Goal: Task Accomplishment & Management: Contribute content

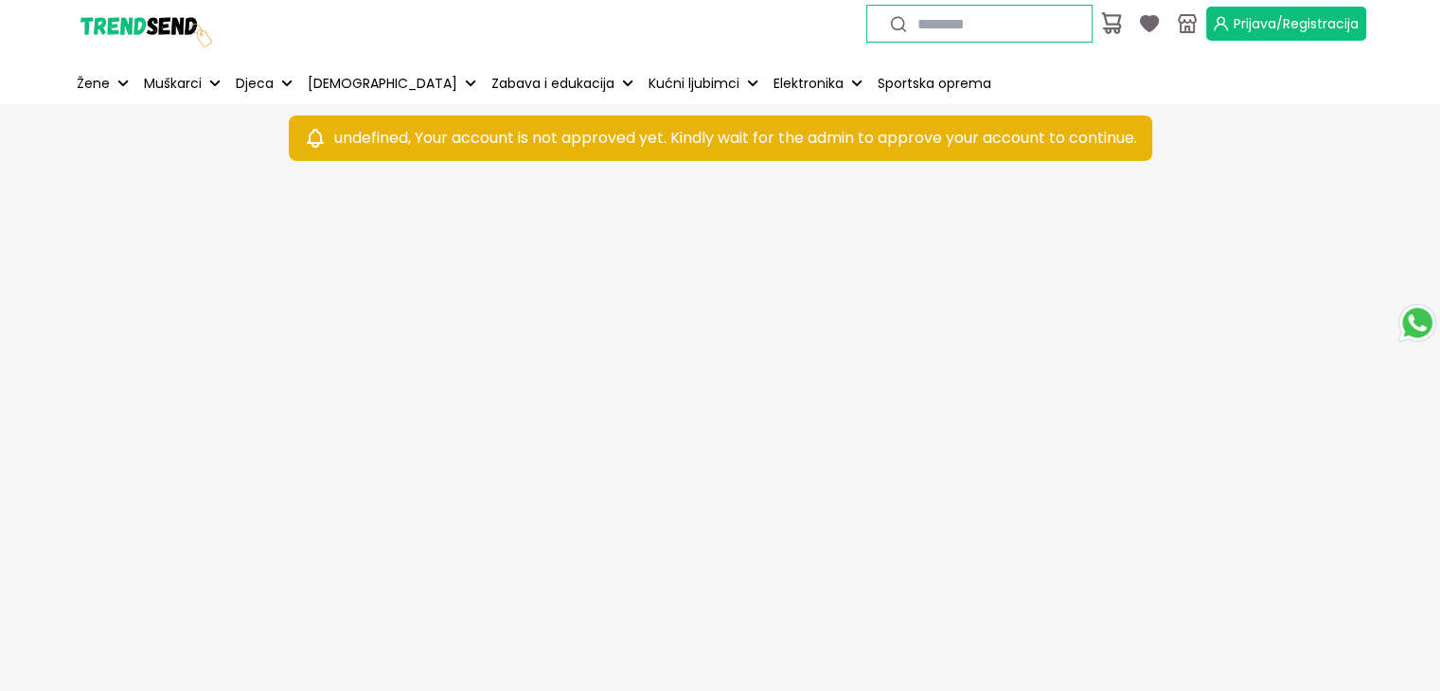
click at [1257, 14] on span "Prijava/Registracija" at bounding box center [1296, 23] width 125 height 19
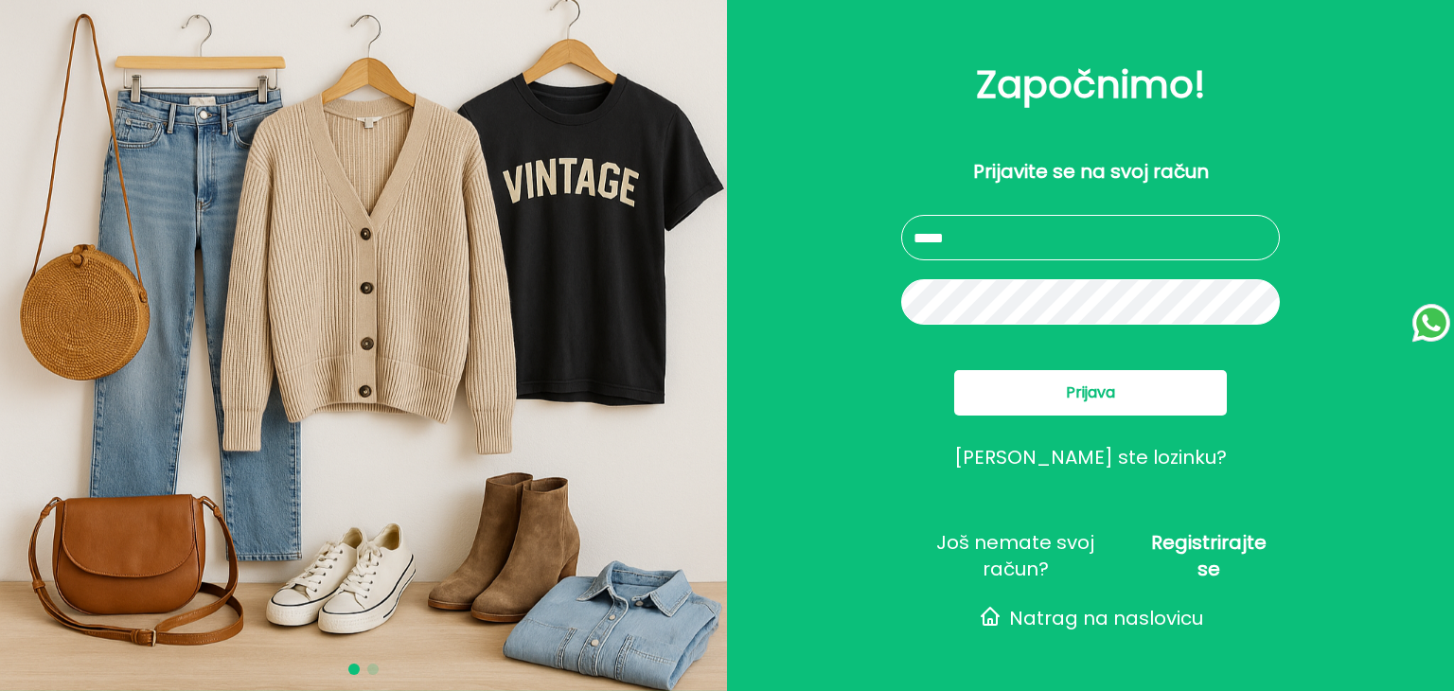
click at [1046, 224] on input "text" at bounding box center [1090, 237] width 379 height 45
type input "**********"
click at [1110, 386] on span "Prijava" at bounding box center [1090, 393] width 49 height 23
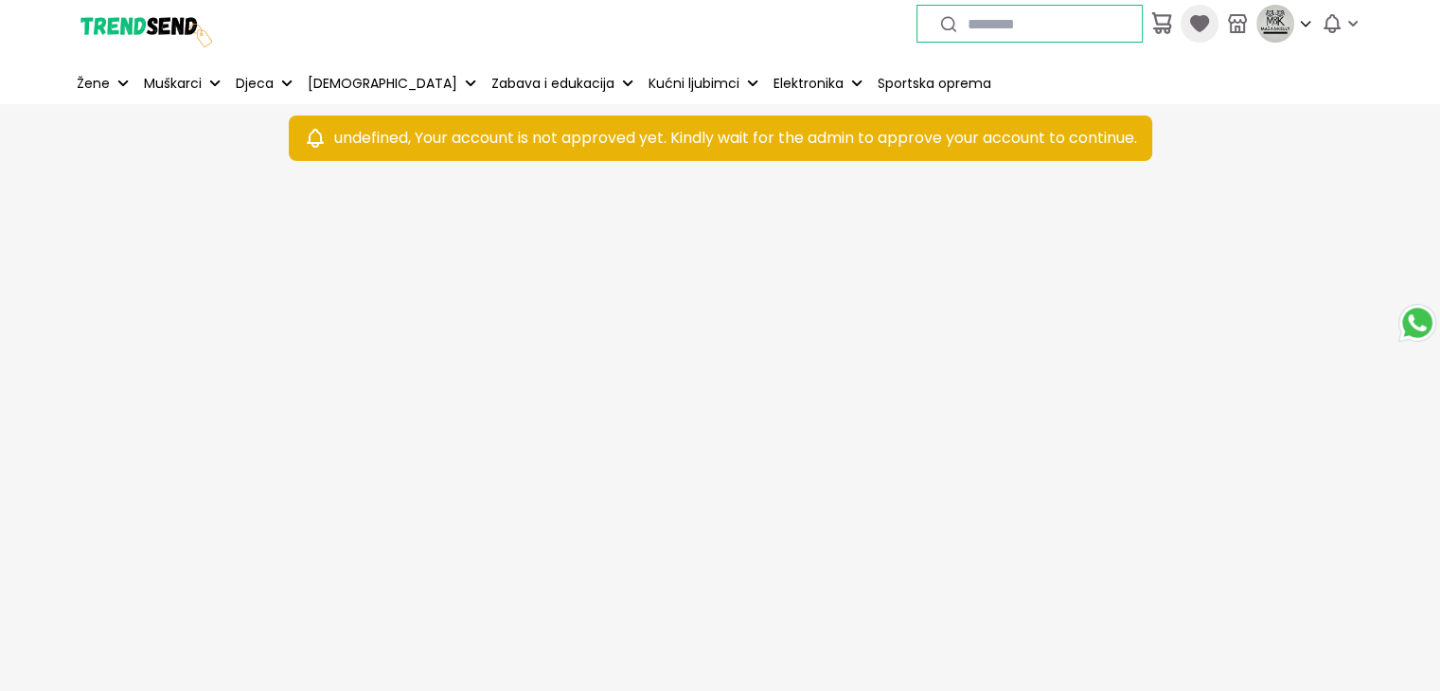
click at [1196, 22] on icon at bounding box center [1198, 23] width 19 height 17
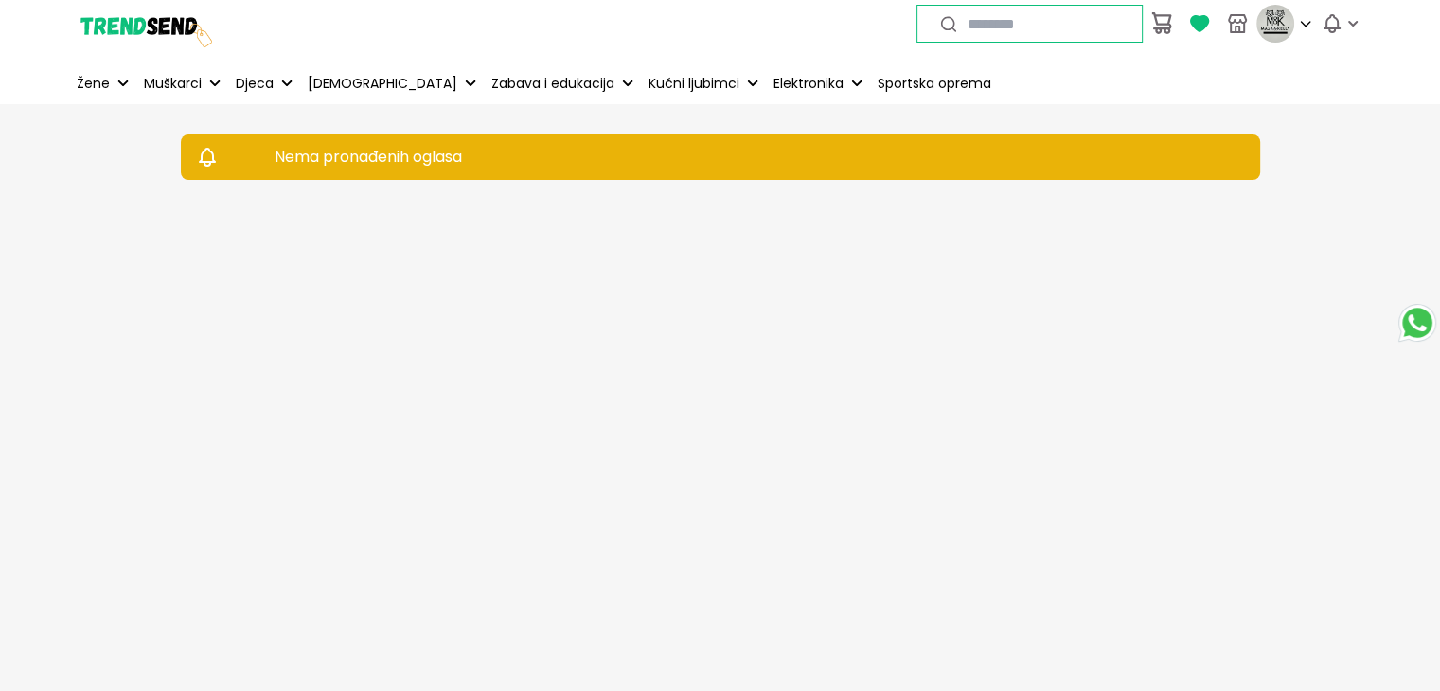
click at [1196, 22] on icon at bounding box center [1198, 23] width 19 height 17
click at [1329, 24] on icon "button" at bounding box center [1332, 23] width 23 height 23
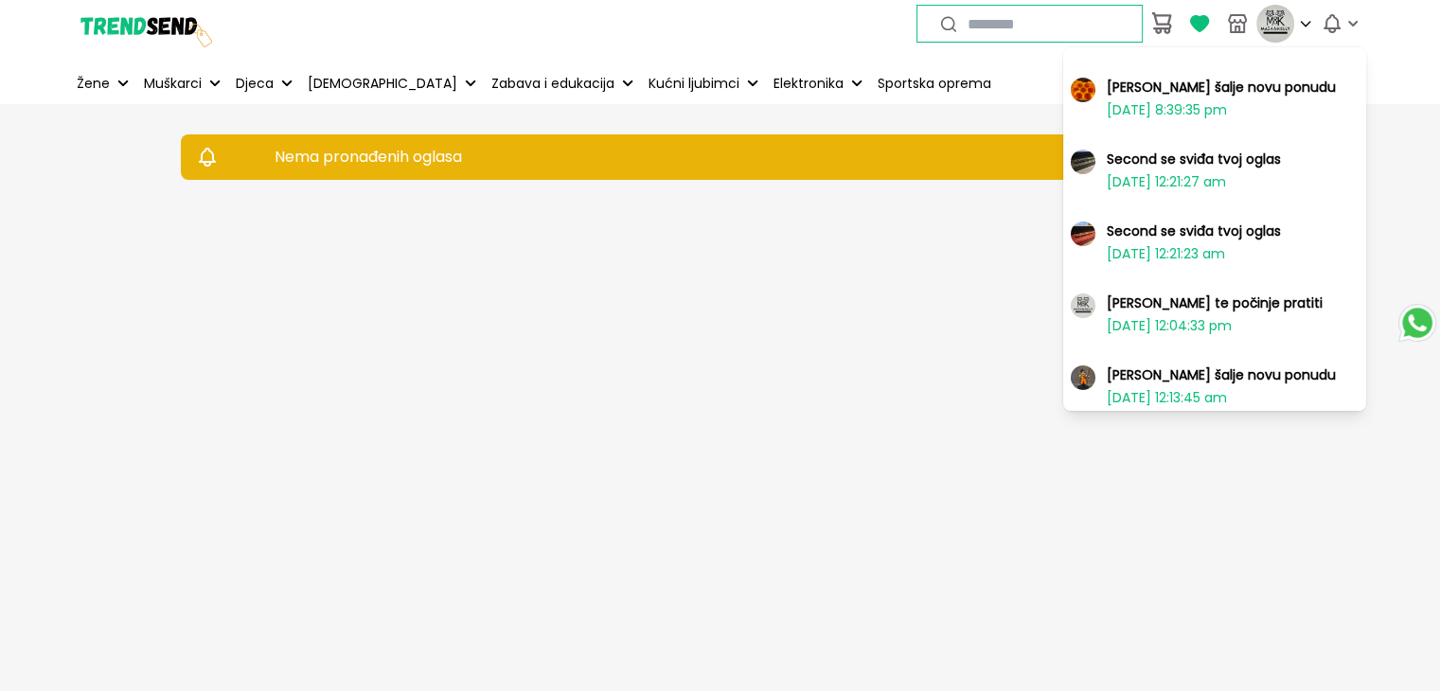
click at [1271, 88] on link "[PERSON_NAME] šalje novu ponudu [DATE] 8:39:35 pm" at bounding box center [1214, 98] width 303 height 64
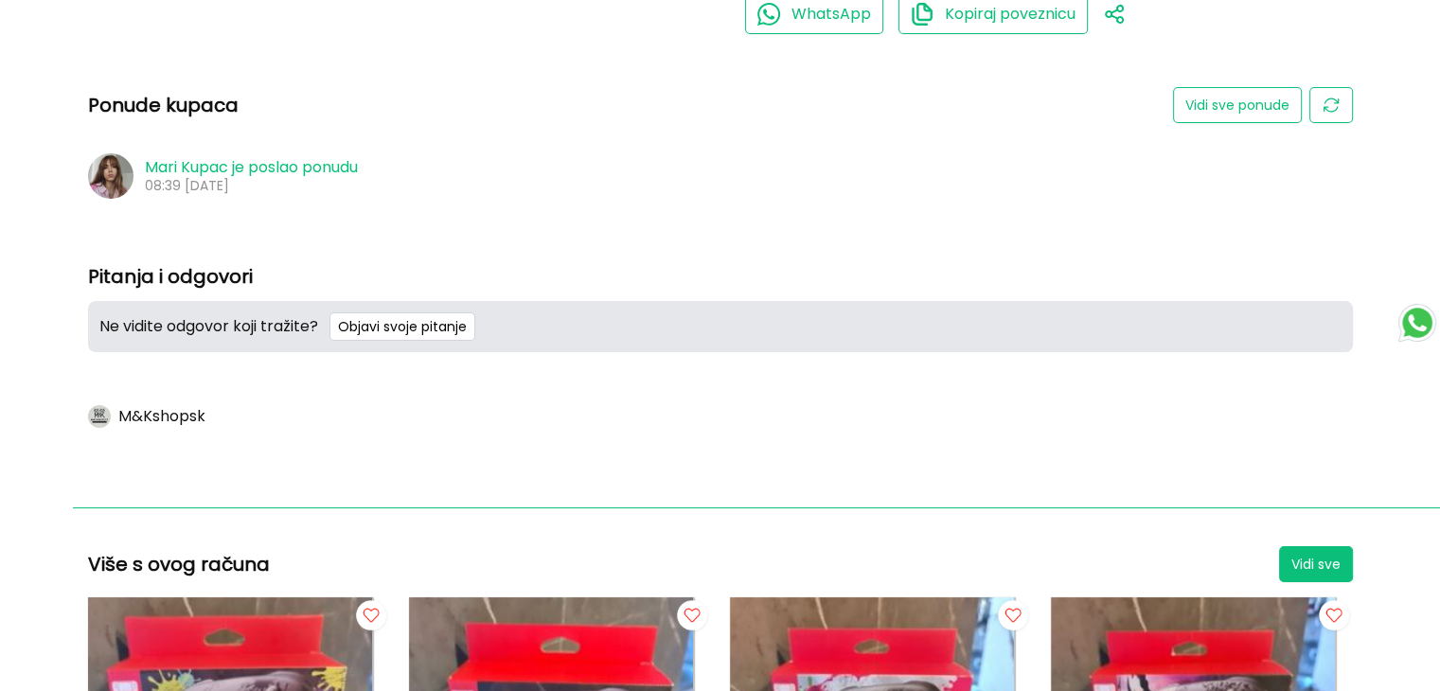
scroll to position [1502, 0]
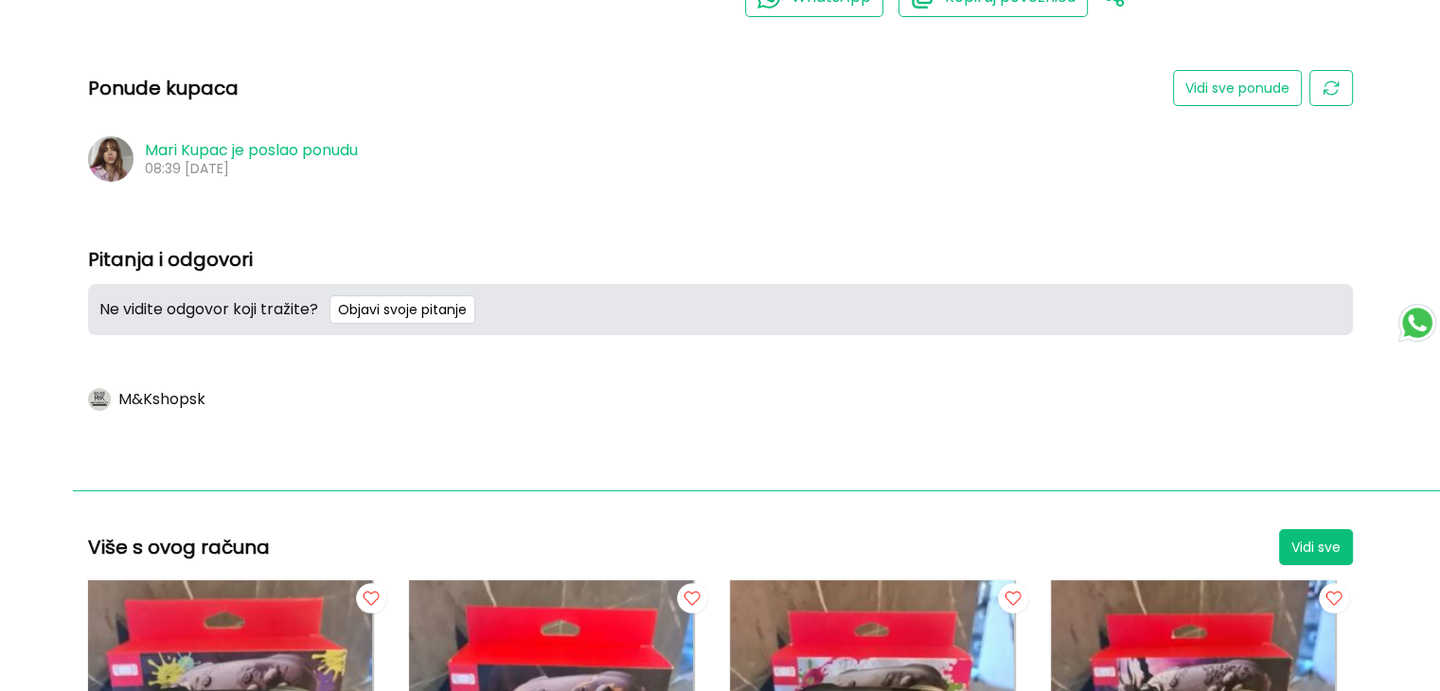
click at [122, 152] on img at bounding box center [110, 158] width 45 height 45
click at [1254, 78] on button "Vidi sve ponude" at bounding box center [1237, 88] width 129 height 36
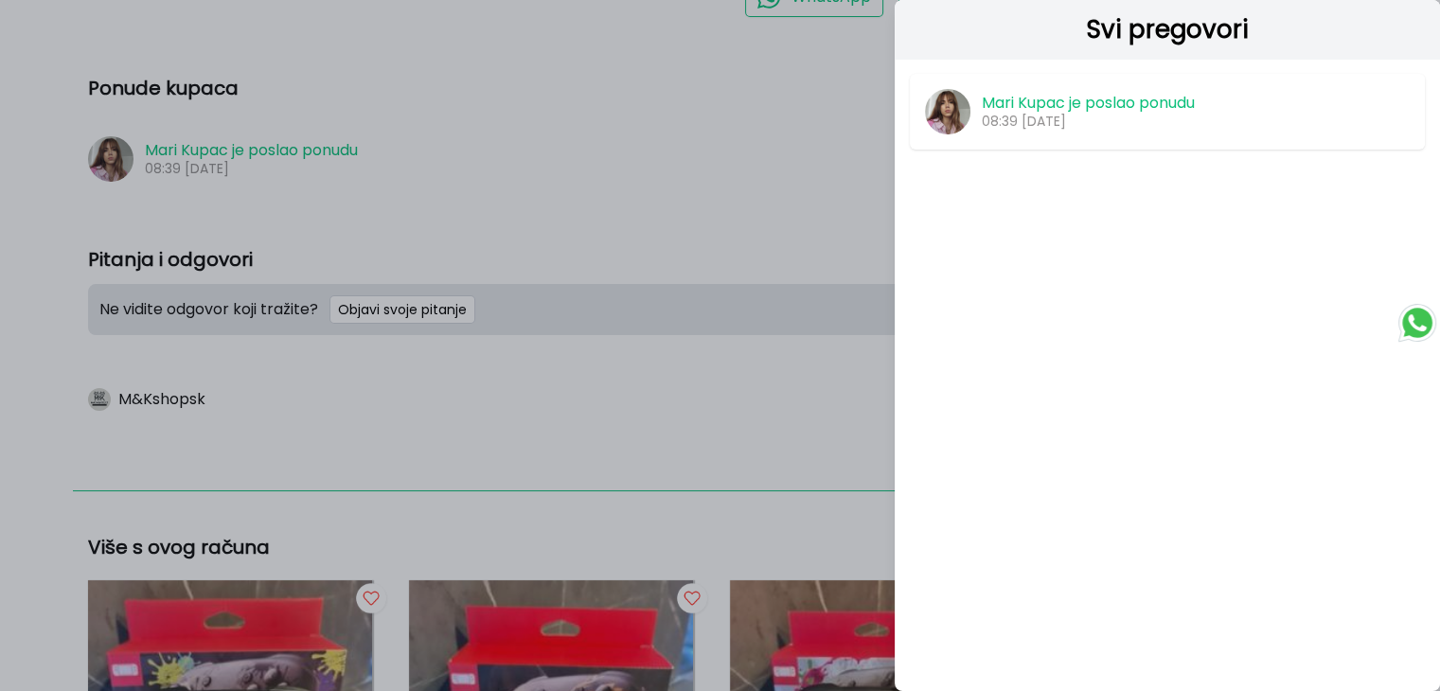
click at [1168, 107] on p "[PERSON_NAME] je poslao ponudu" at bounding box center [1088, 103] width 213 height 17
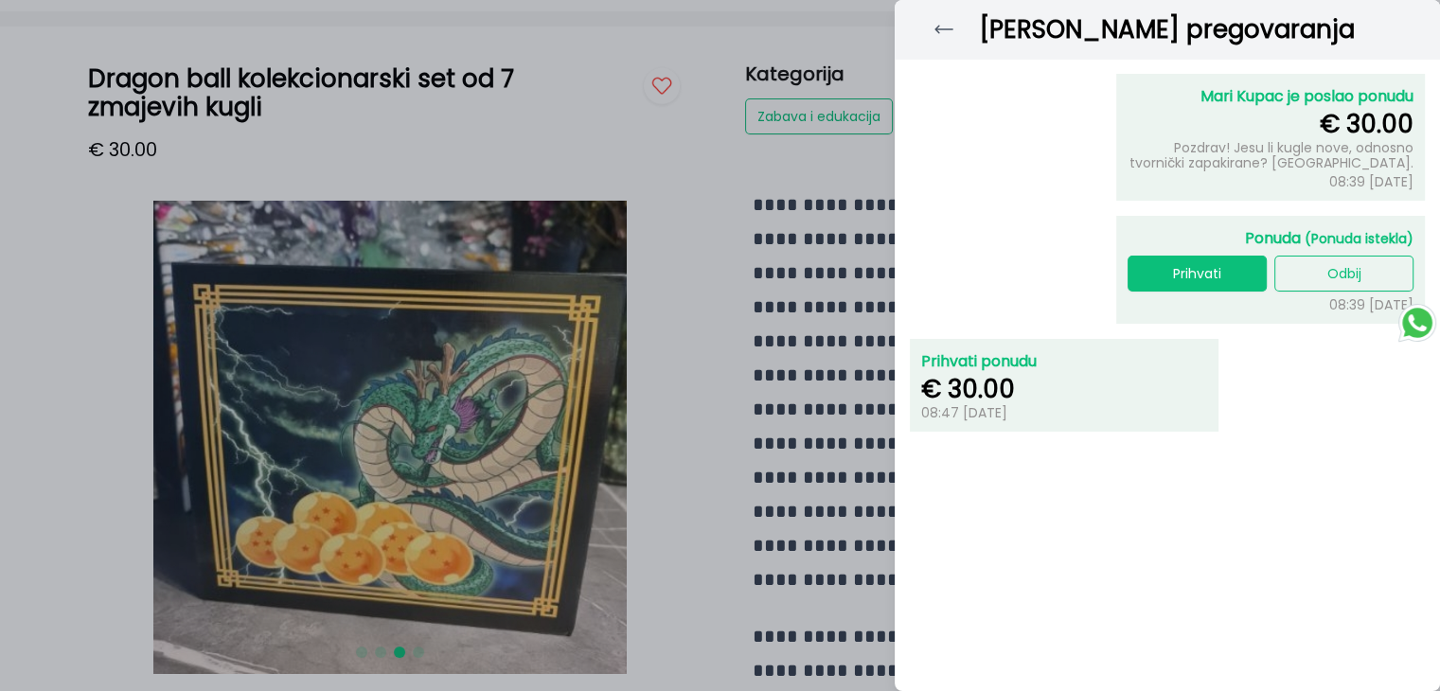
scroll to position [0, 0]
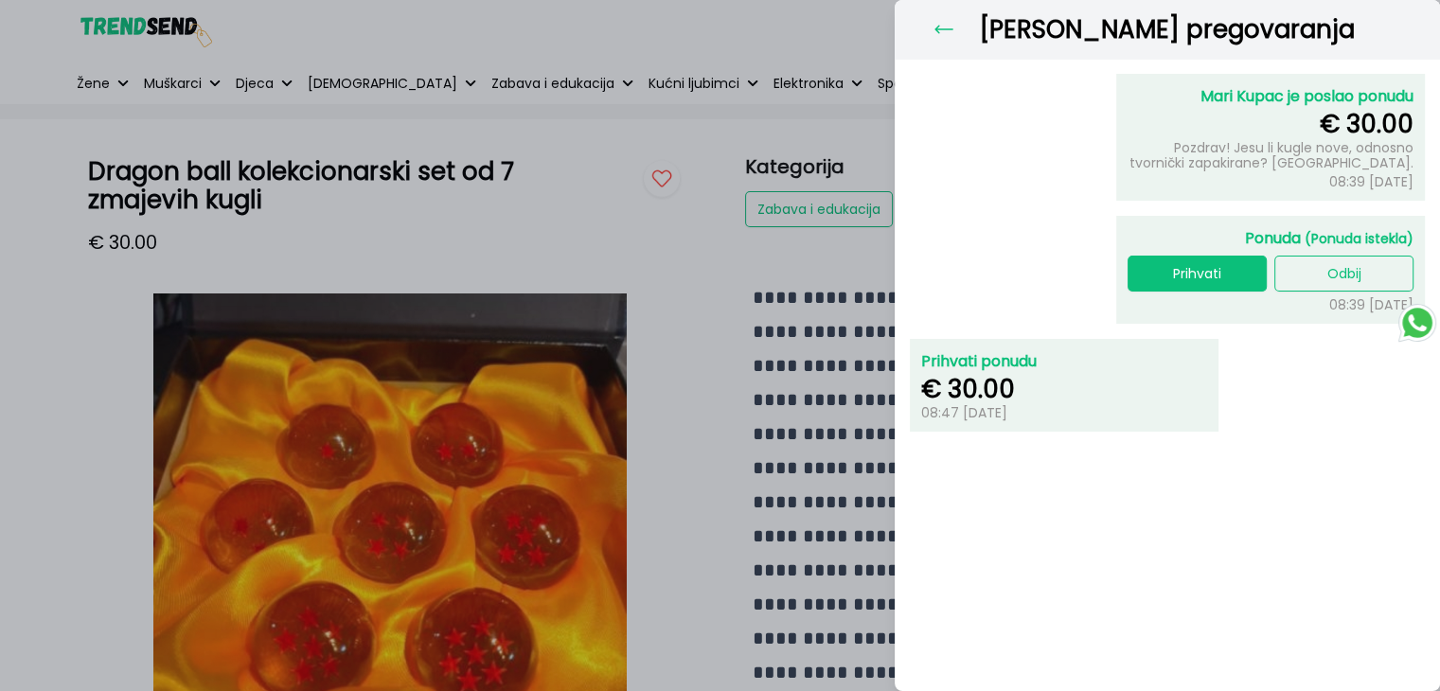
click at [936, 24] on icon at bounding box center [944, 29] width 23 height 23
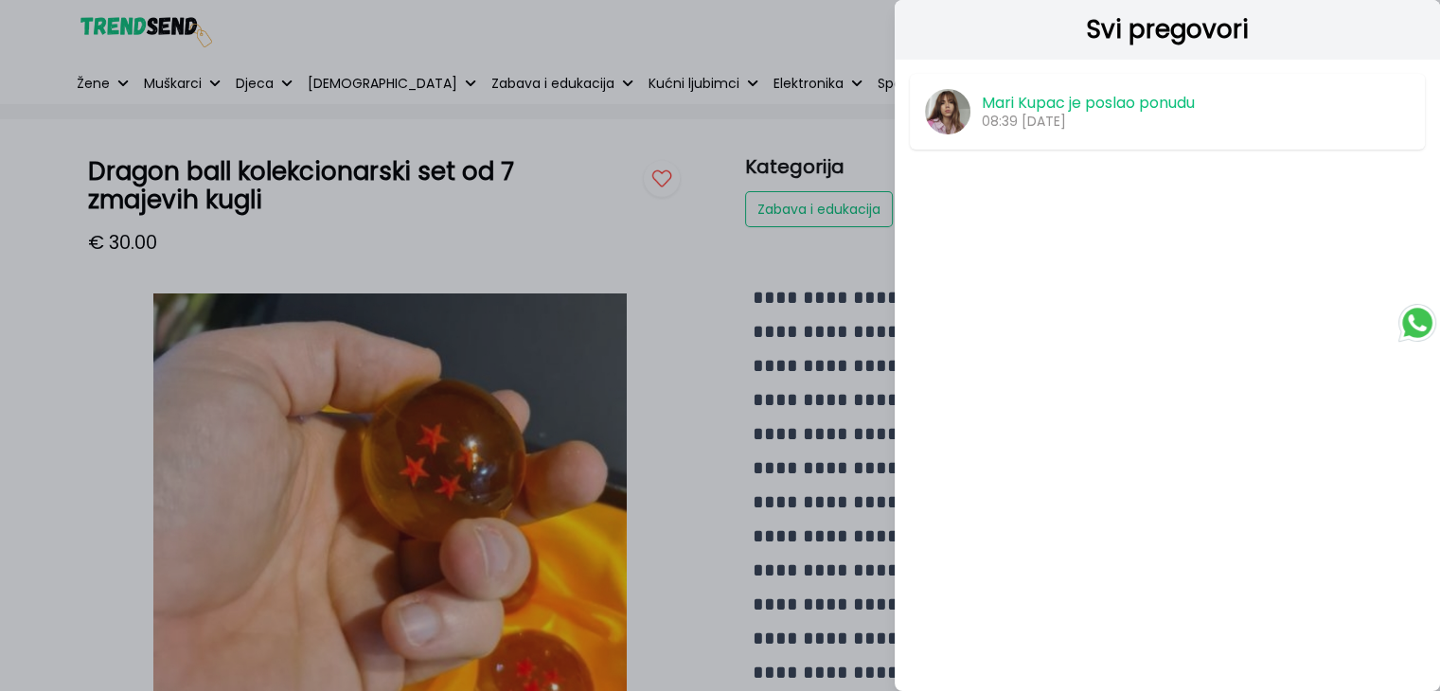
click at [837, 65] on div at bounding box center [720, 345] width 1440 height 691
